Goal: Use online tool/utility: Utilize a website feature to perform a specific function

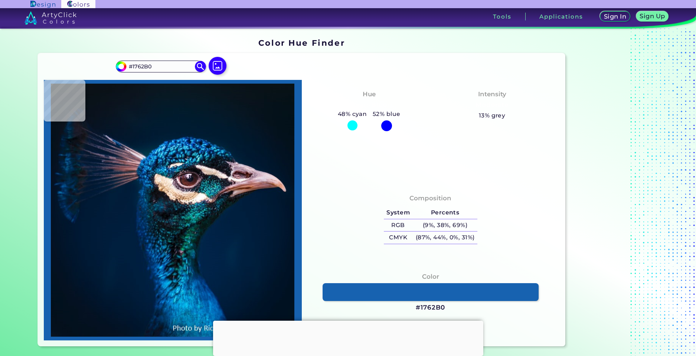
type input "#0d64b5"
type input "#0D64B5"
type input "#2081d2"
type input "#2081D2"
type input "#2e93e1"
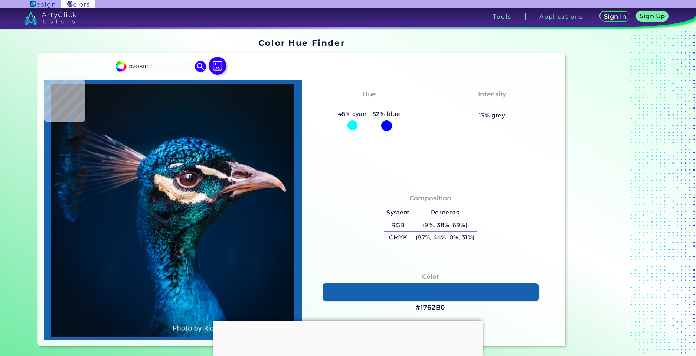
type input "#2E93E1"
type input "#2183cb"
type input "#2183CB"
type input "#2184ce"
type input "#2184CE"
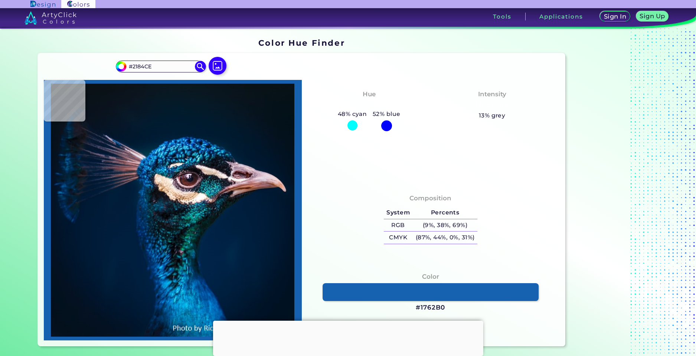
type input "#0861ae"
type input "#0861AE"
type input "#014a98"
type input "#014A98"
type input "#0466ad"
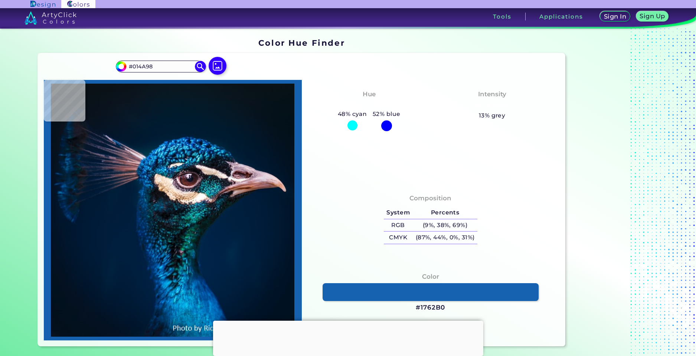
type input "#[DATE]"
type input "#06539e"
type input "#06539E"
type input "#043469"
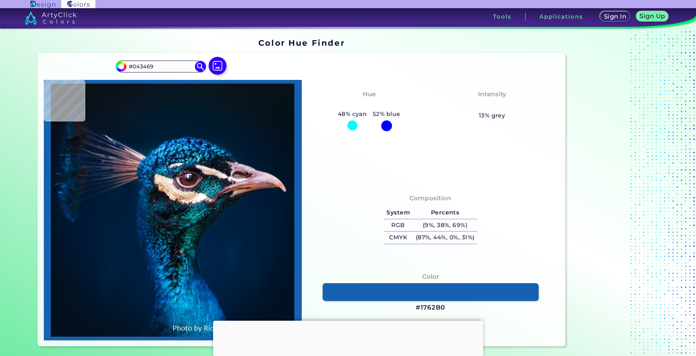
type input "#001224"
type input "#001b2c"
type input "#001B2C"
type input "#0e5e8d"
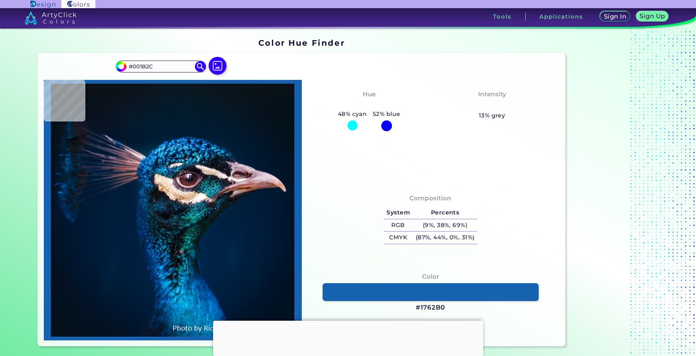
type input "#0E5E8D"
type input "#02233a"
type input "#02233A"
type input "#011f38"
type input "#011F38"
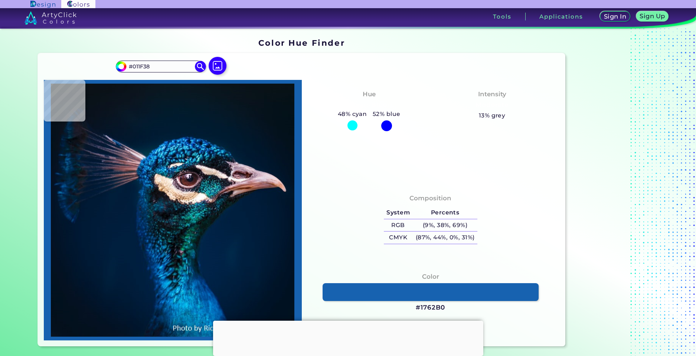
type input "#001e33"
type input "#001E33"
type input "#001a31"
type input "#001A31"
type input "#00192d"
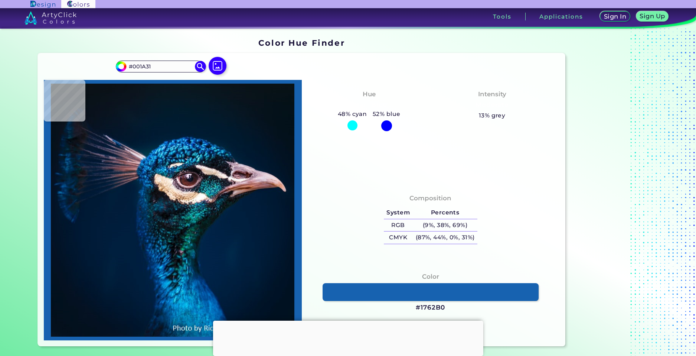
type input "#00192D"
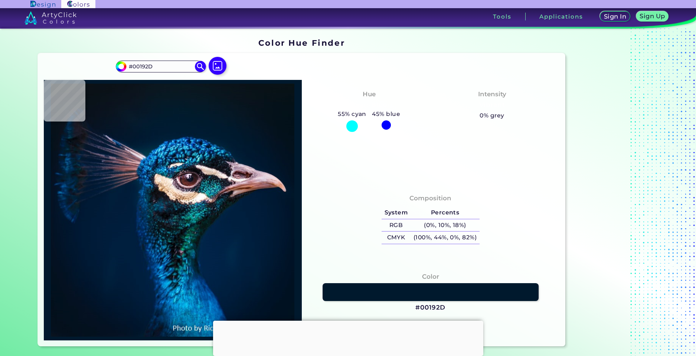
type input "#00192a"
type input "#00192A"
type input "#01182a"
type input "#01182A"
type input "#041424"
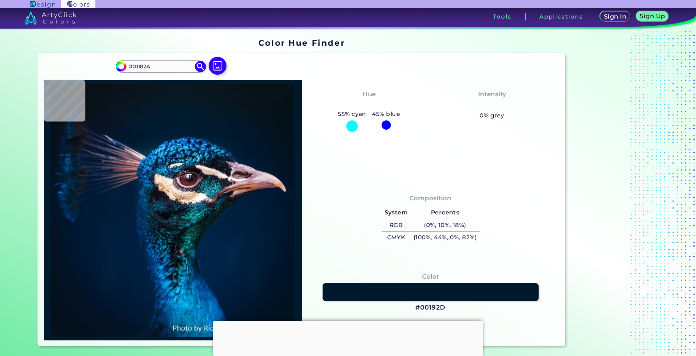
type input "#041424"
type input "#031323"
type input "#04121e"
type input "#04121E"
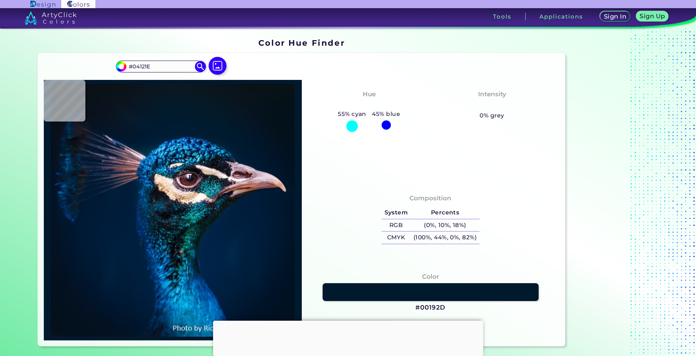
type input "#04121d"
type input "#04121D"
type input "#03111b"
type input "#03111B"
type input "#03111a"
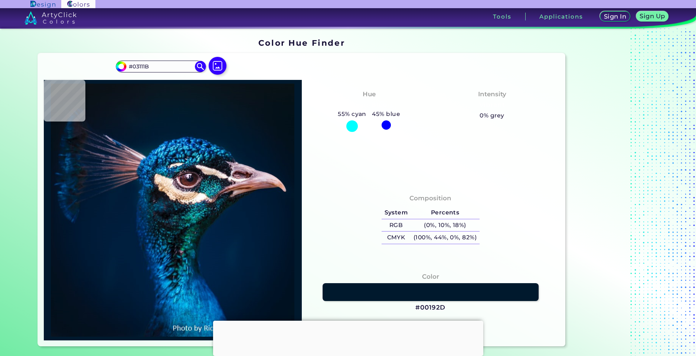
type input "#03111A"
type input "#021019"
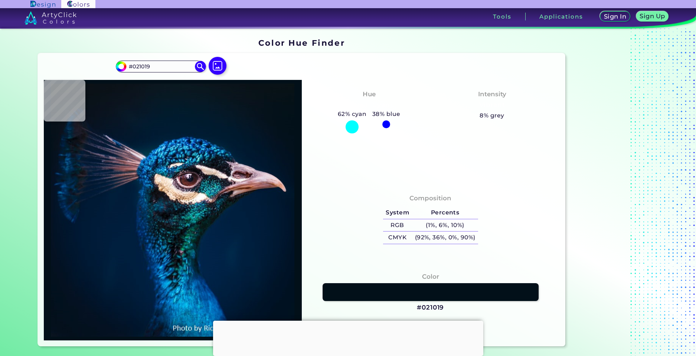
type input "#091217"
type input "#071218"
type input "#051218"
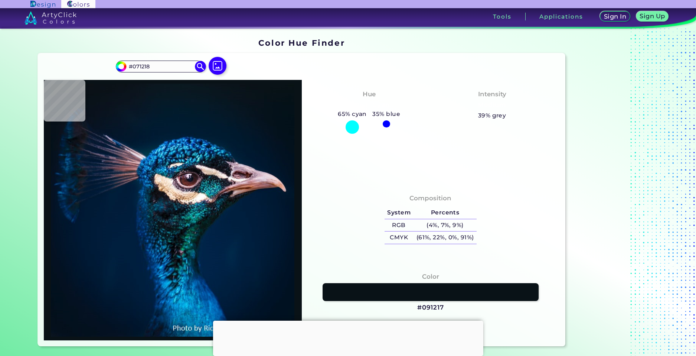
type input "#051218"
type input "#05121a"
type input "#05121A"
type input "#05121b"
type input "#05121B"
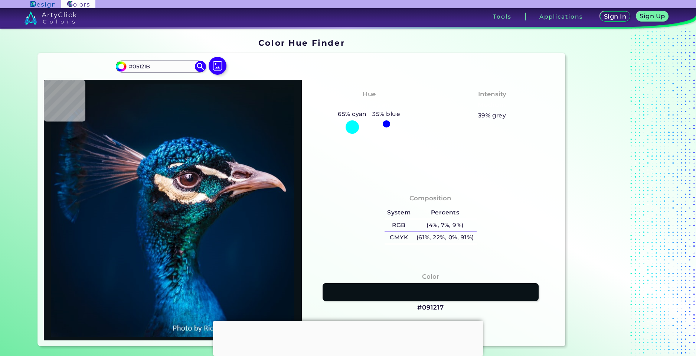
type input "#05121a"
type input "#05121A"
type input "#05121b"
type input "#05121B"
type input "#06121e"
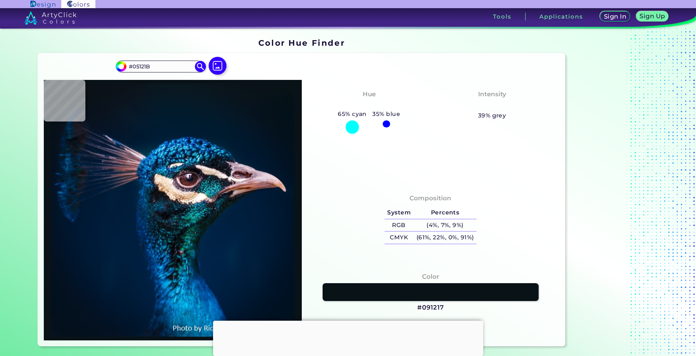
type input "#06121E"
type input "#05111d"
type input "#05111D"
type input "#04121f"
type input "#04121F"
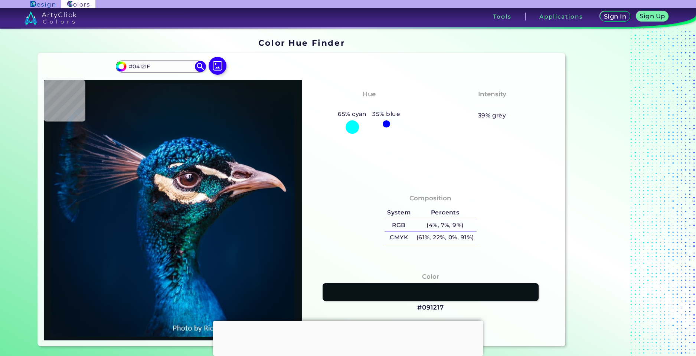
type input "#051320"
type input "#031322"
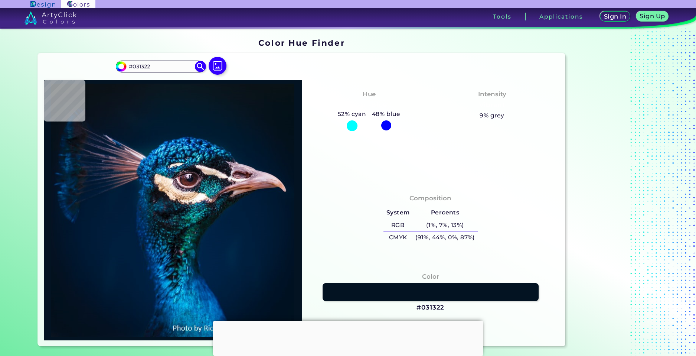
type input "#031323"
type input "#041424"
type input "#031424"
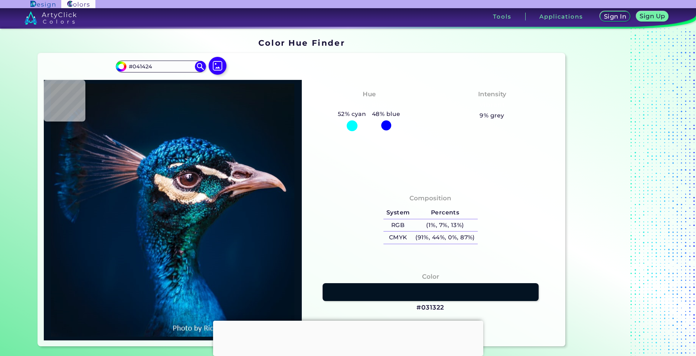
type input "#031424"
type input "#021526"
type input "#031529"
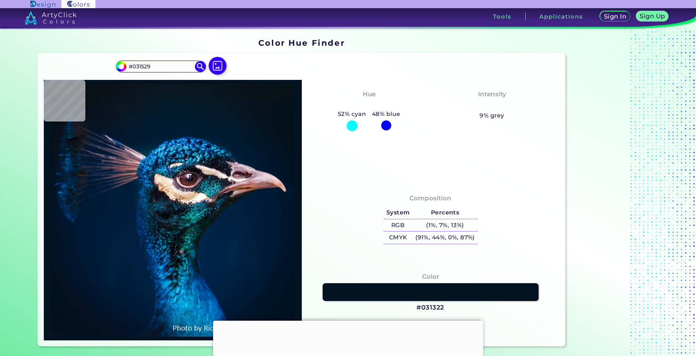
type input "#011629"
type input "#001629"
type input "#001729"
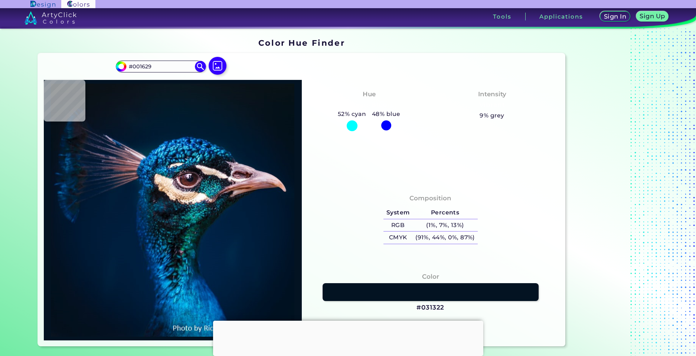
type input "#001729"
type input "#001629"
type input "#00162a"
type input "#00162A"
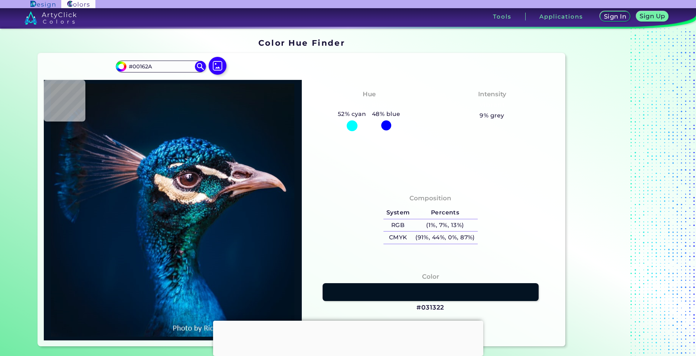
type input "#01172d"
type input "#01172D"
type input "#01172e"
type input "#01172E"
type input "#01172f"
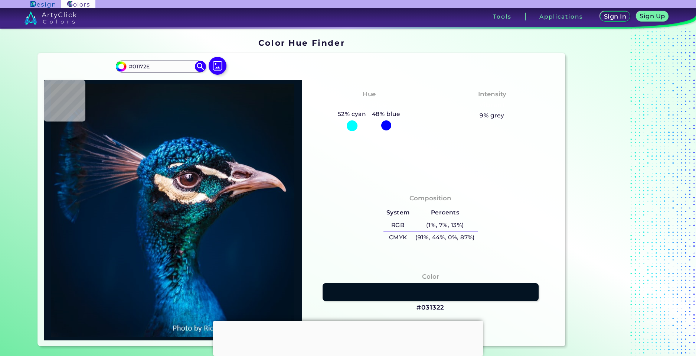
type input "#01172F"
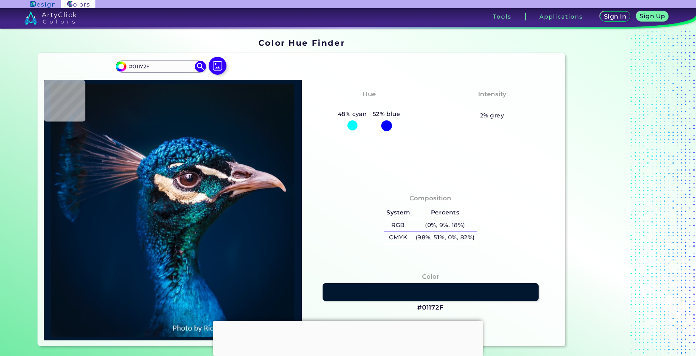
type input "#001830"
type input "#001a31"
type input "#001A31"
type input "#011b32"
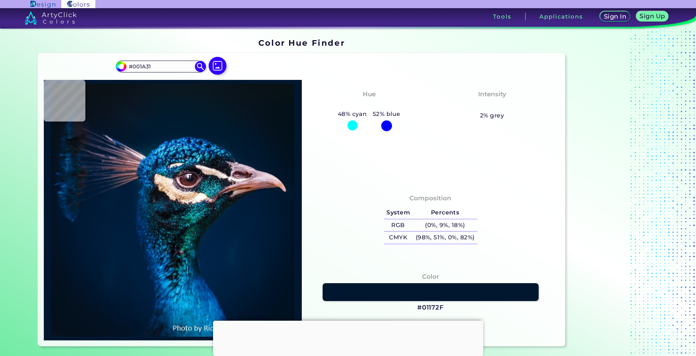
type input "#011B32"
type input "#071e37"
type input "#071E37"
type input "#b6a5b8"
type input "#B6A5B8"
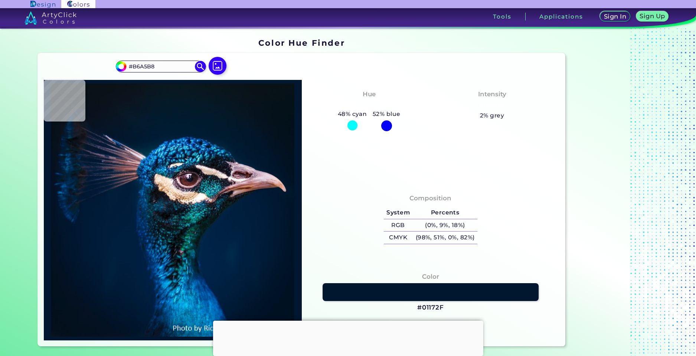
type input "#cab2c4"
type input "#CAB2C4"
type input "#d3bac8"
type input "#D3BAC8"
type input "#d5bac9"
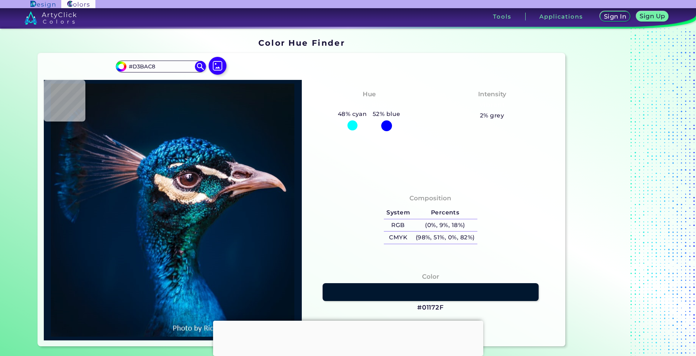
type input "#D5BAC9"
type input "#d0b3c2"
type input "#D0B3C2"
type input "#cbaabc"
type input "#CBAABC"
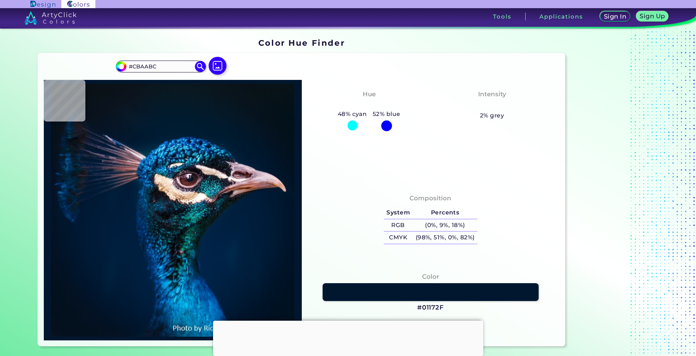
type input "#d1afc1"
type input "#D1AFC1"
type input "#cbadbe"
type input "#CBADBE"
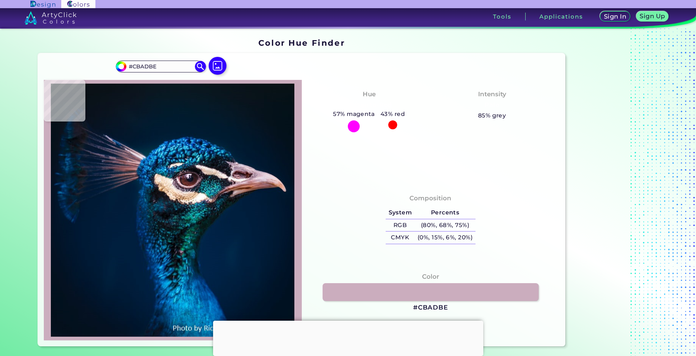
type input "#cdb0c0"
type input "#CDB0C0"
type input "#d9baca"
type input "#D9BACA"
type input "#d2b5c4"
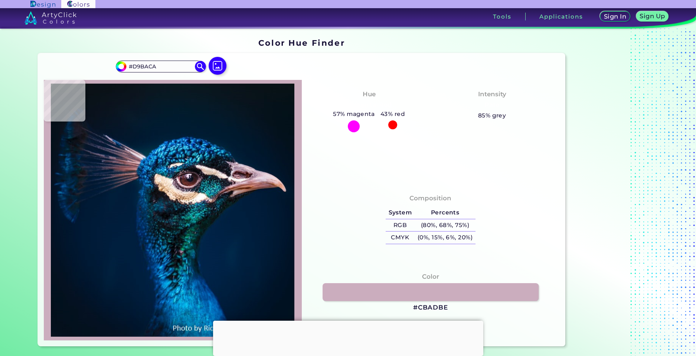
type input "#D2B5C4"
type input "#c8adbb"
type input "#C8ADBB"
type input "#dcc6cf"
type input "#DCC6CF"
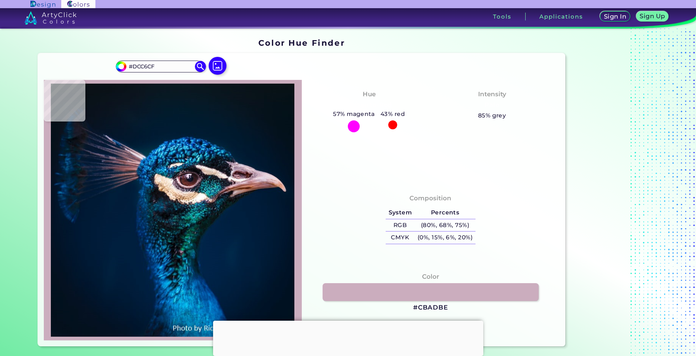
type input "#e3ced7"
type input "#E3CED7"
type input "#e5d1da"
type input "#E5D1DA"
type input "#e4d2db"
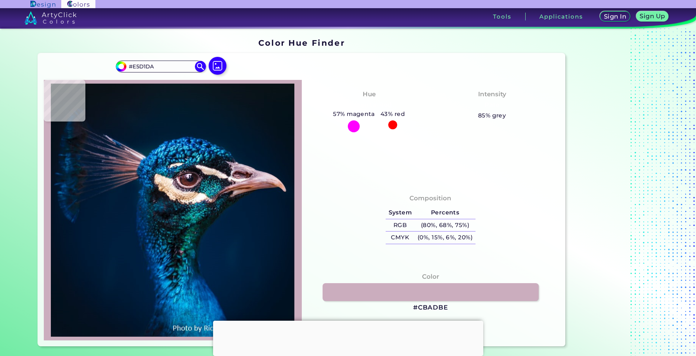
type input "#E4D2DB"
type input "#e7d6e0"
type input "#E7D6E0"
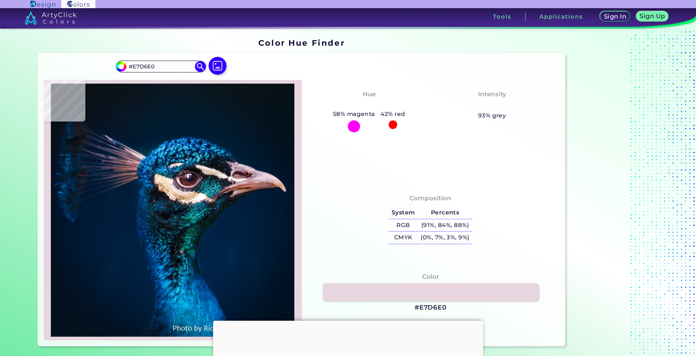
type input "#e8d6e1"
type input "#E8D6E1"
type input "#e4cfdc"
type input "#E4CFDC"
type input "#e4d0dc"
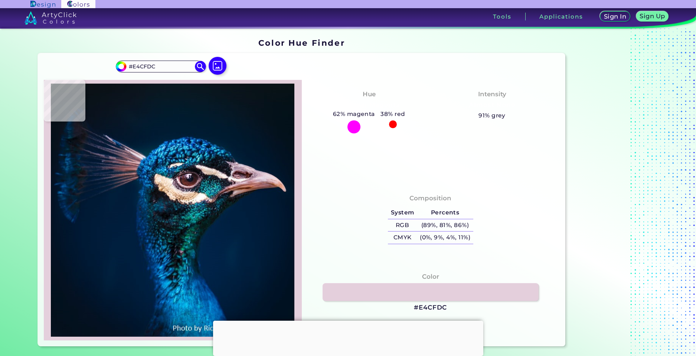
type input "#E4D0DC"
type input "#d5bfcd"
type input "#D5BFCD"
type input "#d5bfcb"
type input "#D5BFCB"
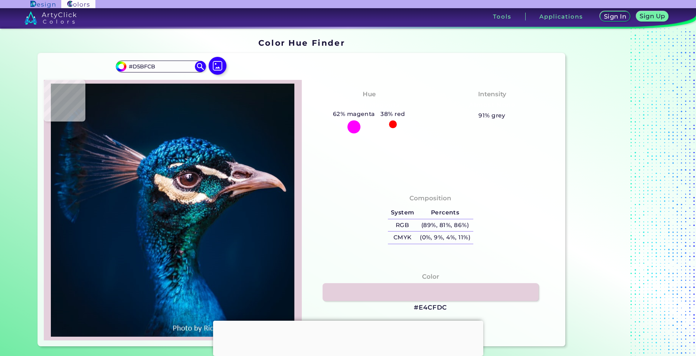
type input "#cdb3c1"
type input "#CDB3C1"
type input "#d1b6c4"
type input "#D1B6C4"
type input "#cdafbd"
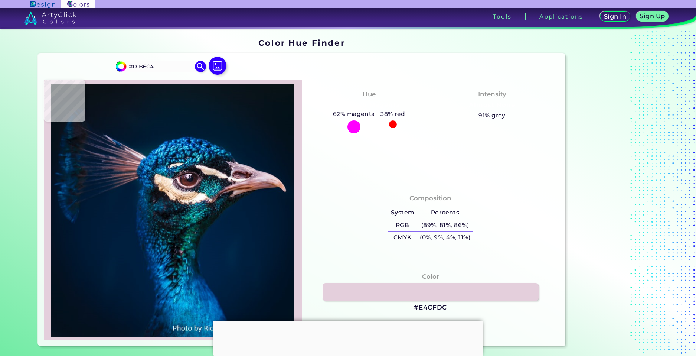
type input "#CDAFBD"
type input "#c6a4b4"
type input "#C6A4B4"
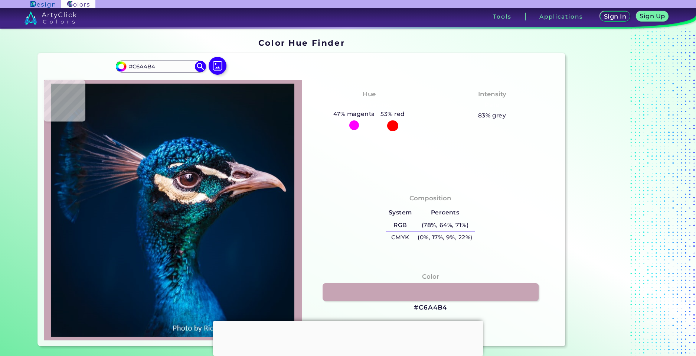
type input "#c4a1b0"
type input "#C4A1B0"
type input "#c19ead"
type input "#C19EAD"
type input "#c8a5b2"
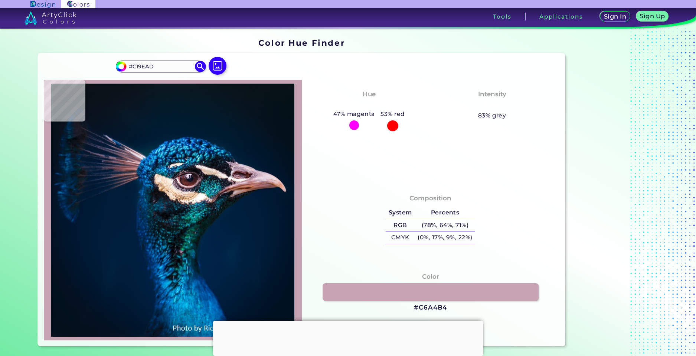
type input "#C8A5B2"
type input "#c9a3b0"
type input "#C9A3B0"
type input "#caa3af"
type input "#CAA3AF"
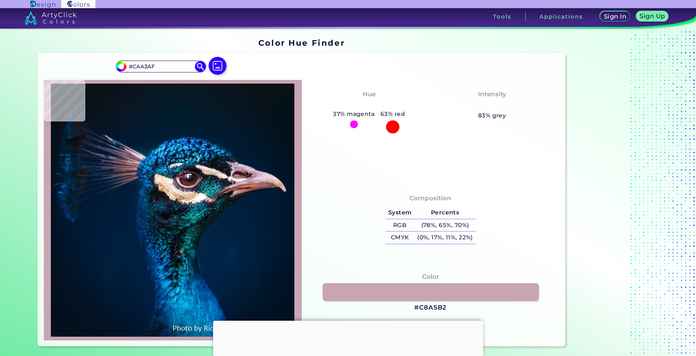
type input "#cba2ae"
type input "#CBA2AE"
type input "#caa0ab"
type input "#CAA0AB"
type input "#c89ba6"
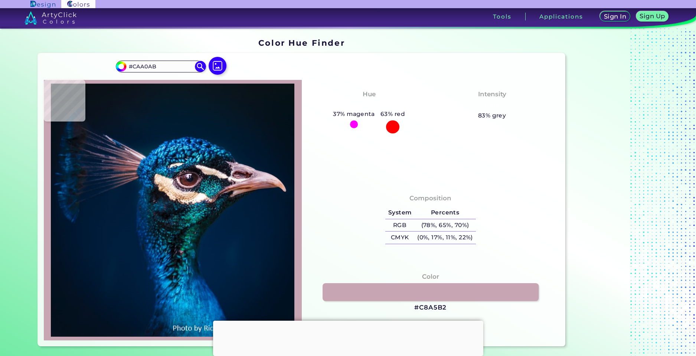
type input "#C89BA6"
type input "#c799a3"
type input "#C799A3"
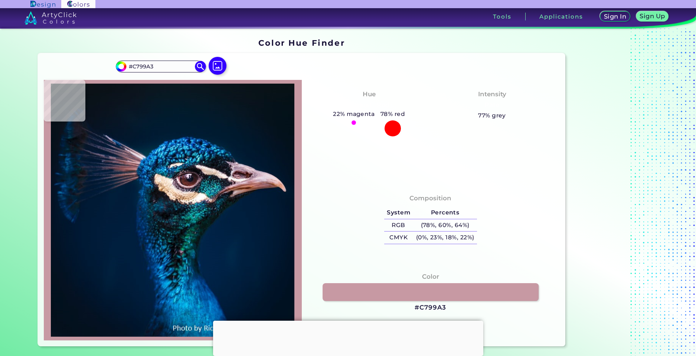
type input "#c899a3"
type input "#C899A3"
type input "#cc9ca5"
type input "#CC9CA5"
type input "#d09da6"
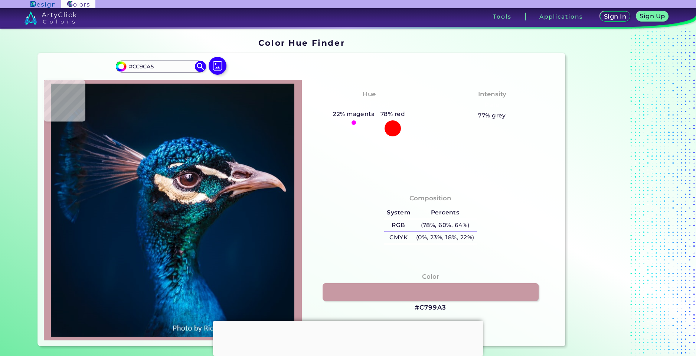
type input "#D09DA6"
type input "#d09da5"
type input "#D09DA5"
type input "#d19da4"
type input "#D19DA4"
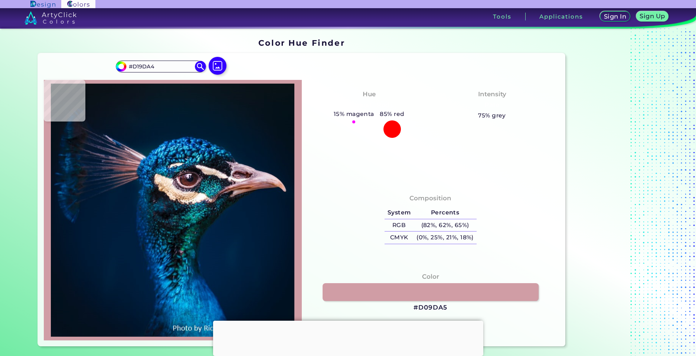
type input "#bb858b"
type input "#BB858B"
type input "#bc8289"
type input "#BC8289"
type input "#ba7f85"
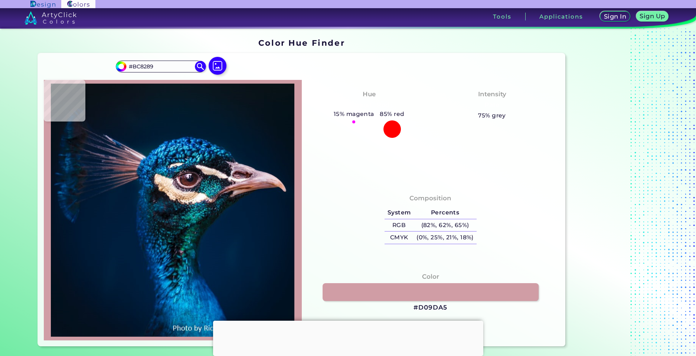
type input "#BA7F85"
type input "#b57a80"
type input "#B57A80"
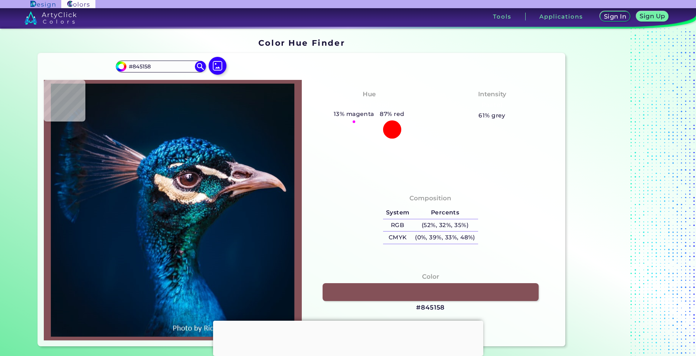
click at [124, 168] on img at bounding box center [173, 210] width 251 height 253
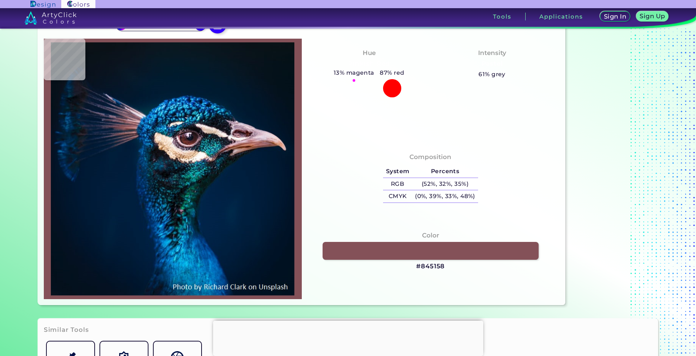
scroll to position [37, 0]
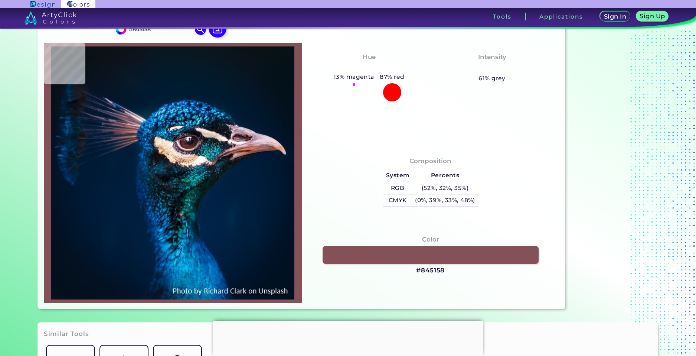
click at [185, 141] on img at bounding box center [173, 172] width 251 height 253
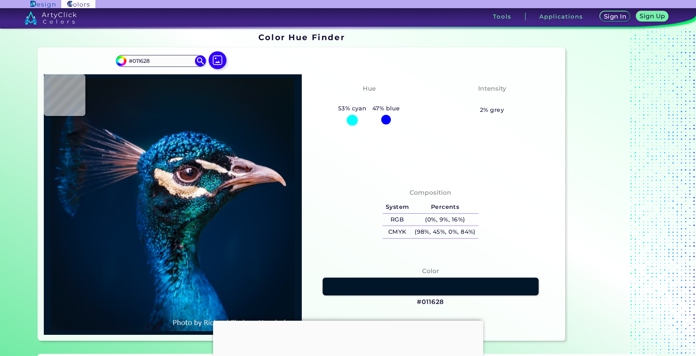
scroll to position [0, 0]
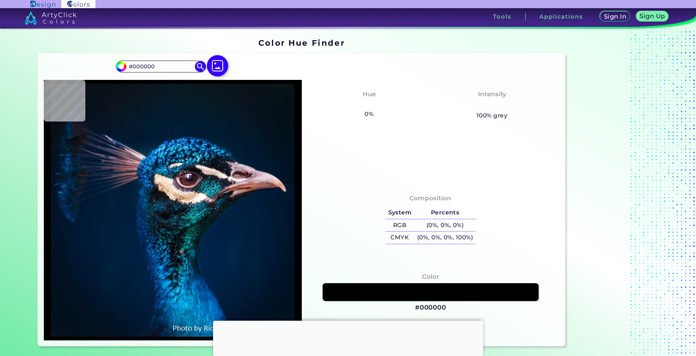
click at [216, 67] on img at bounding box center [218, 66] width 22 height 22
click at [0, 0] on input "file" at bounding box center [0, 0] width 0 height 0
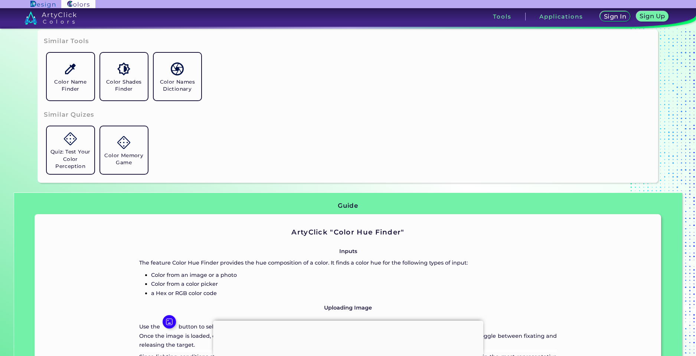
scroll to position [334, 0]
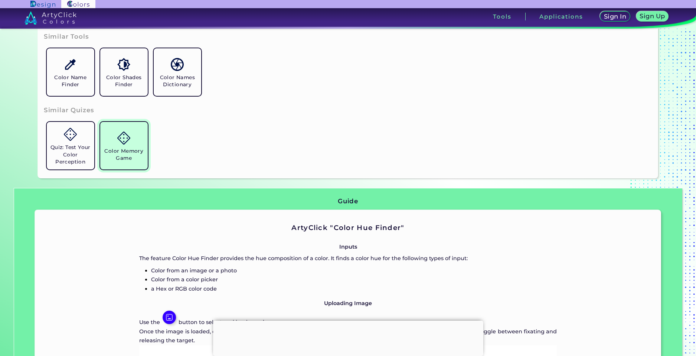
click at [136, 148] on h5 "Color Memory Game" at bounding box center [124, 154] width 42 height 14
